Goal: Task Accomplishment & Management: Complete application form

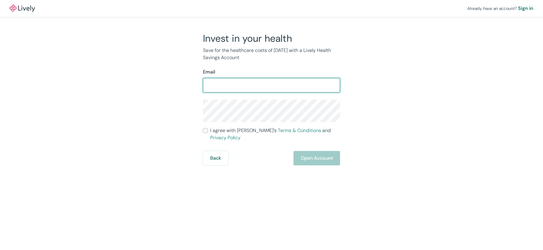
click at [266, 84] on input "Email" at bounding box center [271, 85] width 137 height 12
type input "[EMAIL_ADDRESS][DOMAIN_NAME]"
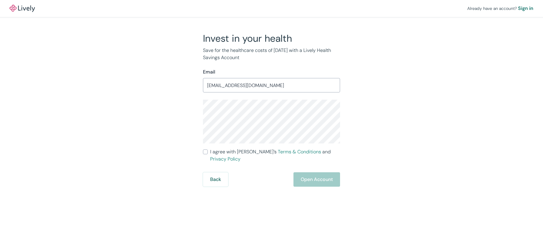
click at [45, 87] on div "Already have an account? Sign in Invest in your health Save for the healthcare …" at bounding box center [271, 93] width 543 height 187
click at [207, 149] on label "I agree with Lively’s Terms & Conditions and Privacy Policy" at bounding box center [271, 156] width 137 height 14
click at [207, 150] on input "I agree with Lively’s Terms & Conditions and Privacy Policy" at bounding box center [205, 152] width 5 height 5
checkbox input "true"
click at [331, 176] on button "Open Account" at bounding box center [316, 180] width 47 height 14
